Goal: Feedback & Contribution: Submit feedback/report problem

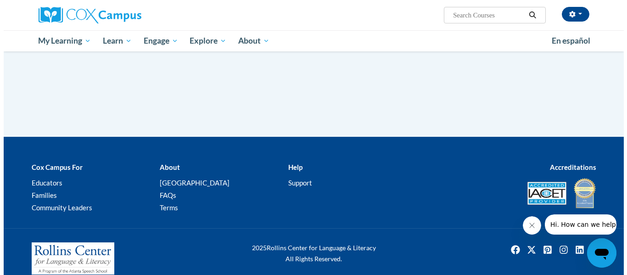
scroll to position [181, 0]
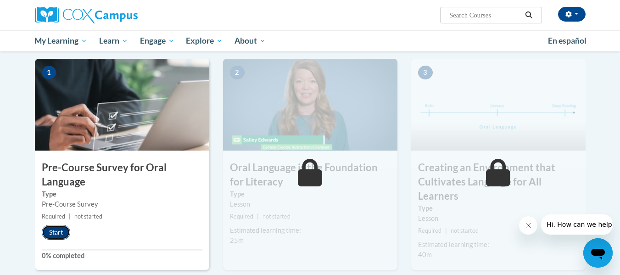
click at [57, 231] on button "Start" at bounding box center [56, 232] width 28 height 15
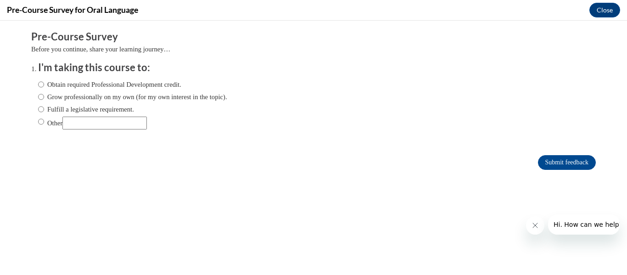
scroll to position [0, 0]
click at [38, 84] on input "Obtain required Professional Development credit." at bounding box center [41, 84] width 6 height 10
radio input "true"
click at [561, 161] on input "Submit feedback" at bounding box center [567, 162] width 58 height 15
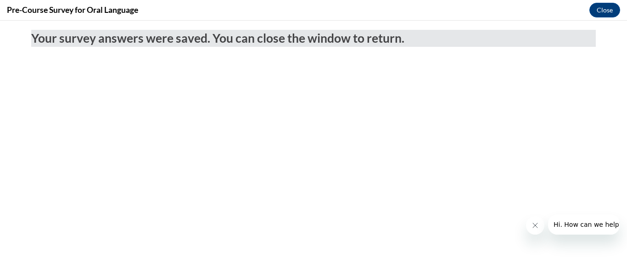
click at [533, 222] on icon "Close message from company" at bounding box center [534, 225] width 7 height 7
click at [600, 11] on button "Close" at bounding box center [604, 10] width 31 height 15
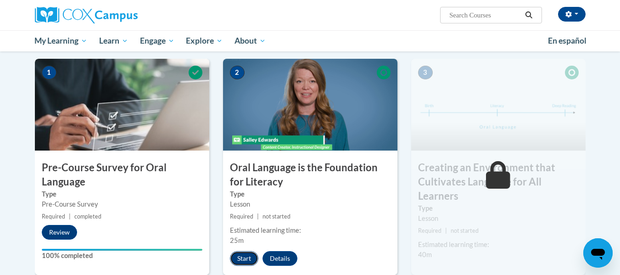
click at [246, 261] on button "Start" at bounding box center [244, 258] width 28 height 15
